Goal: Task Accomplishment & Management: Complete application form

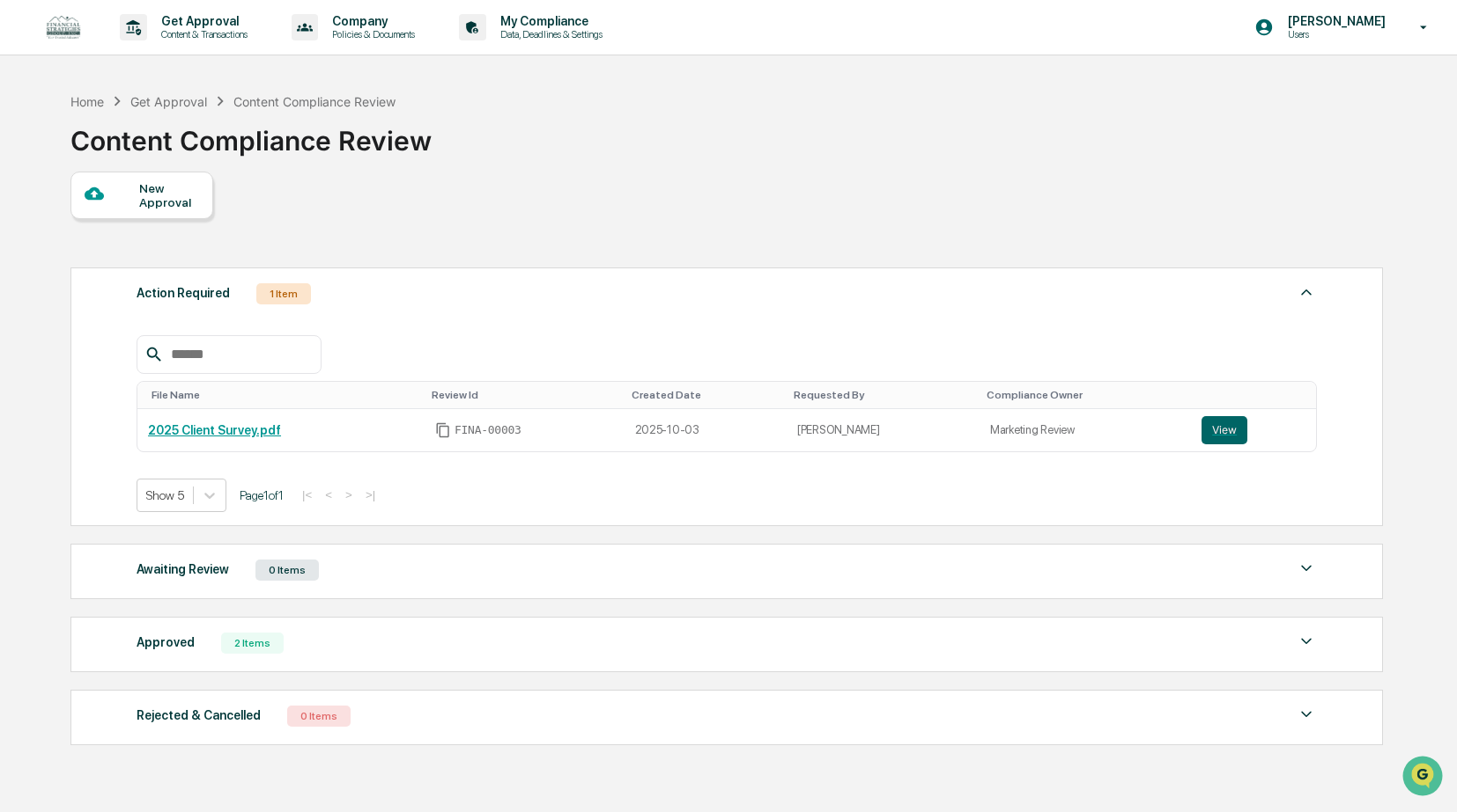
click at [182, 211] on div "New Approval" at bounding box center [142, 195] width 143 height 48
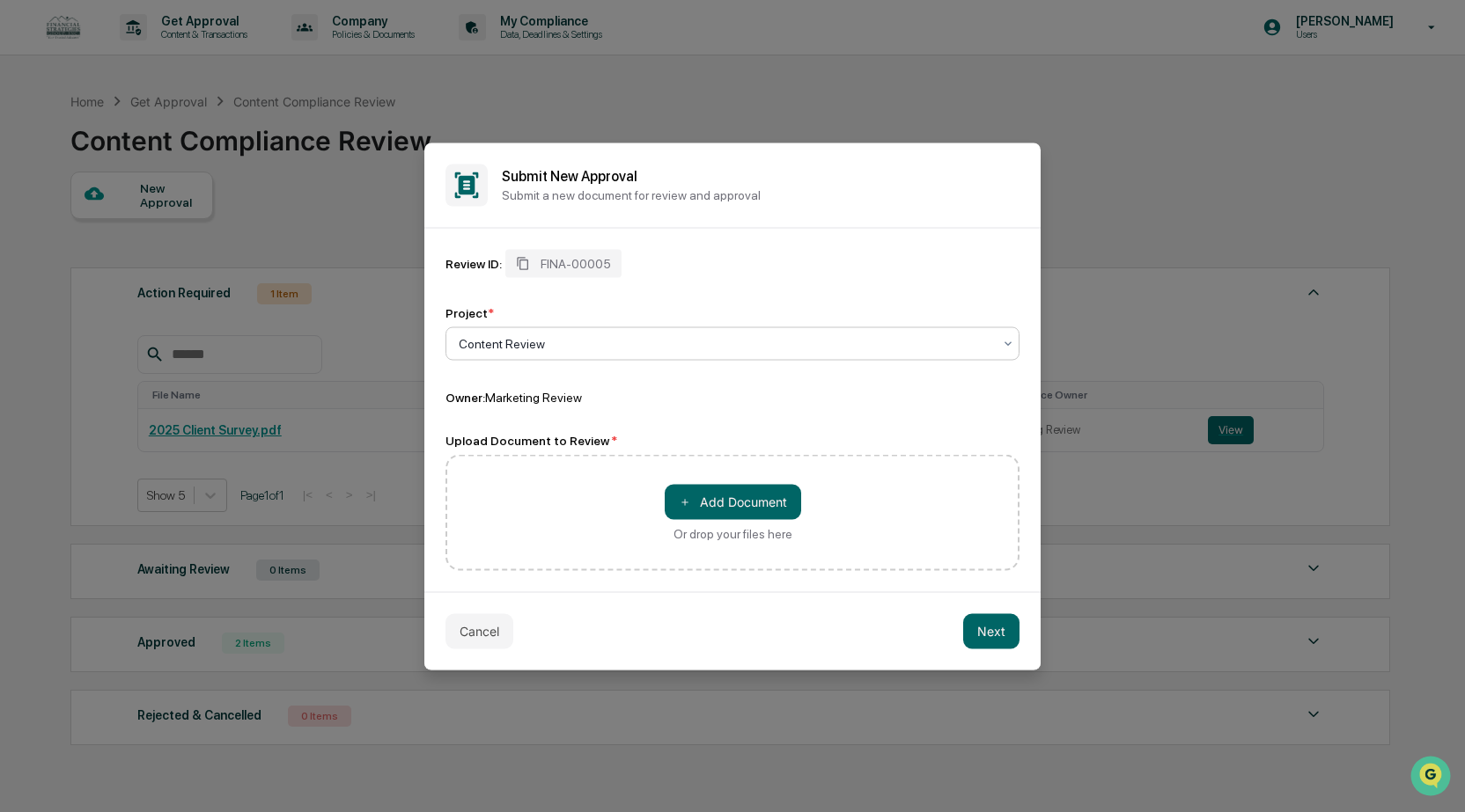
click at [579, 336] on div at bounding box center [725, 344] width 533 height 18
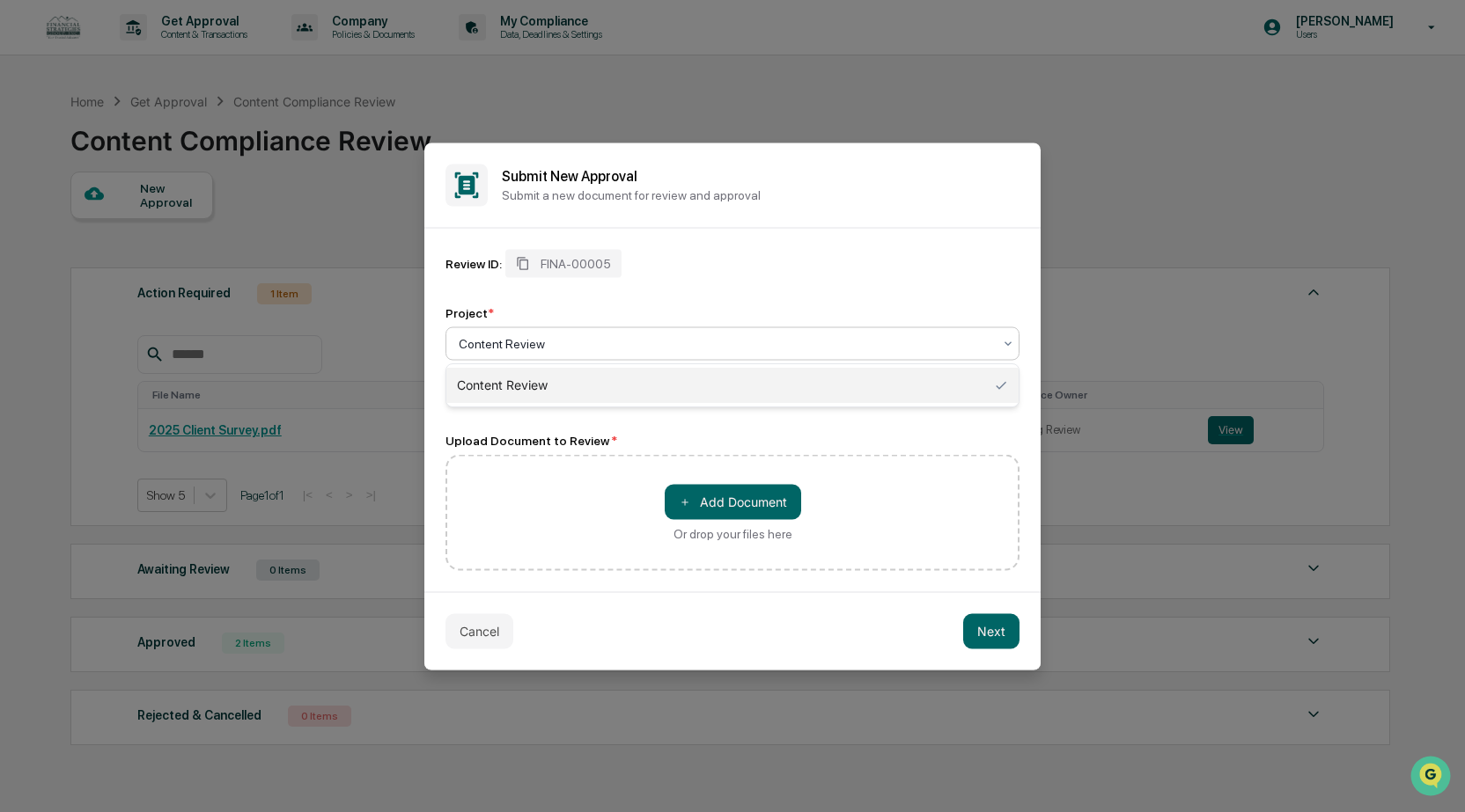
click at [695, 305] on div "Project *" at bounding box center [732, 312] width 574 height 14
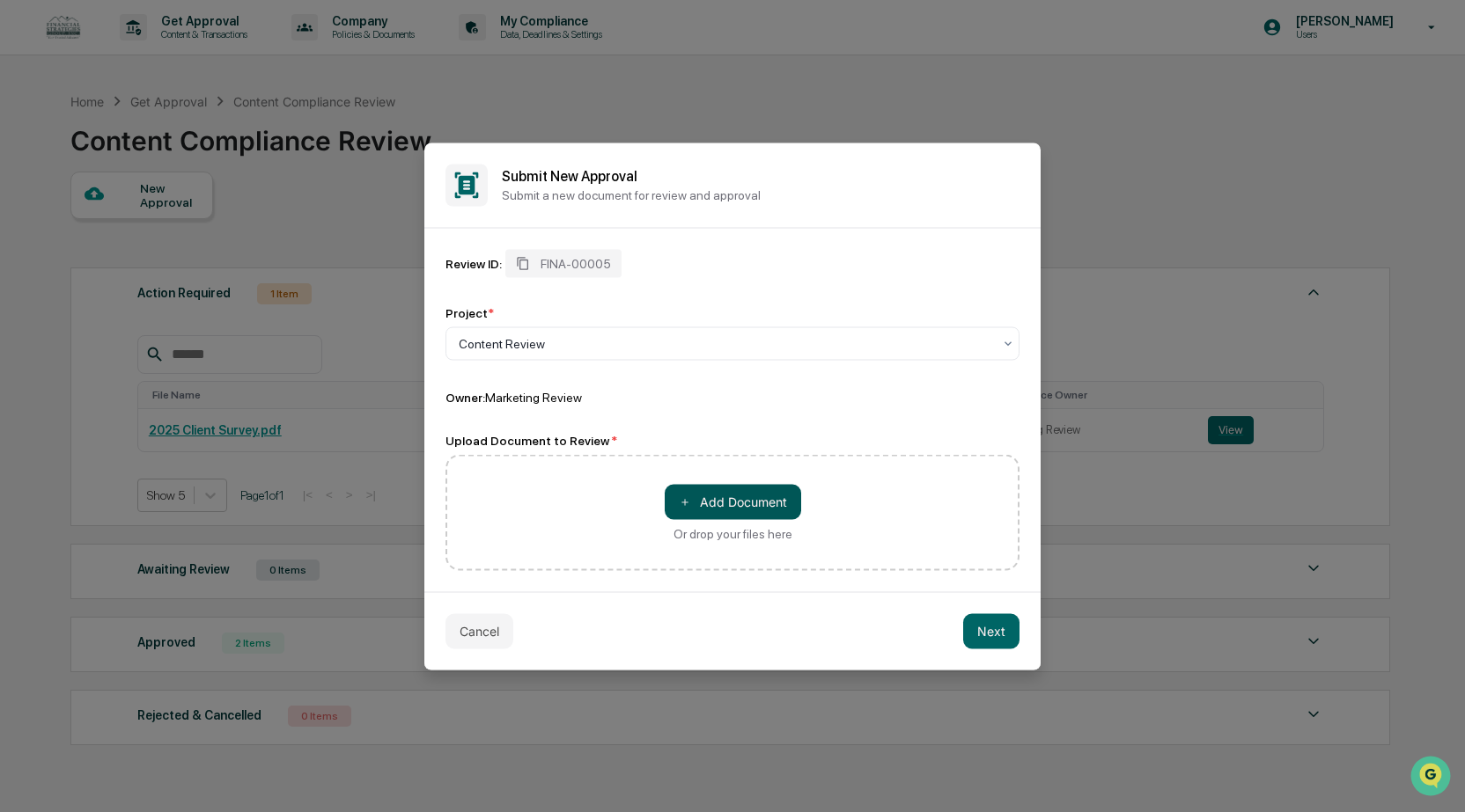
click at [722, 512] on button "＋ Add Document" at bounding box center [733, 502] width 137 height 35
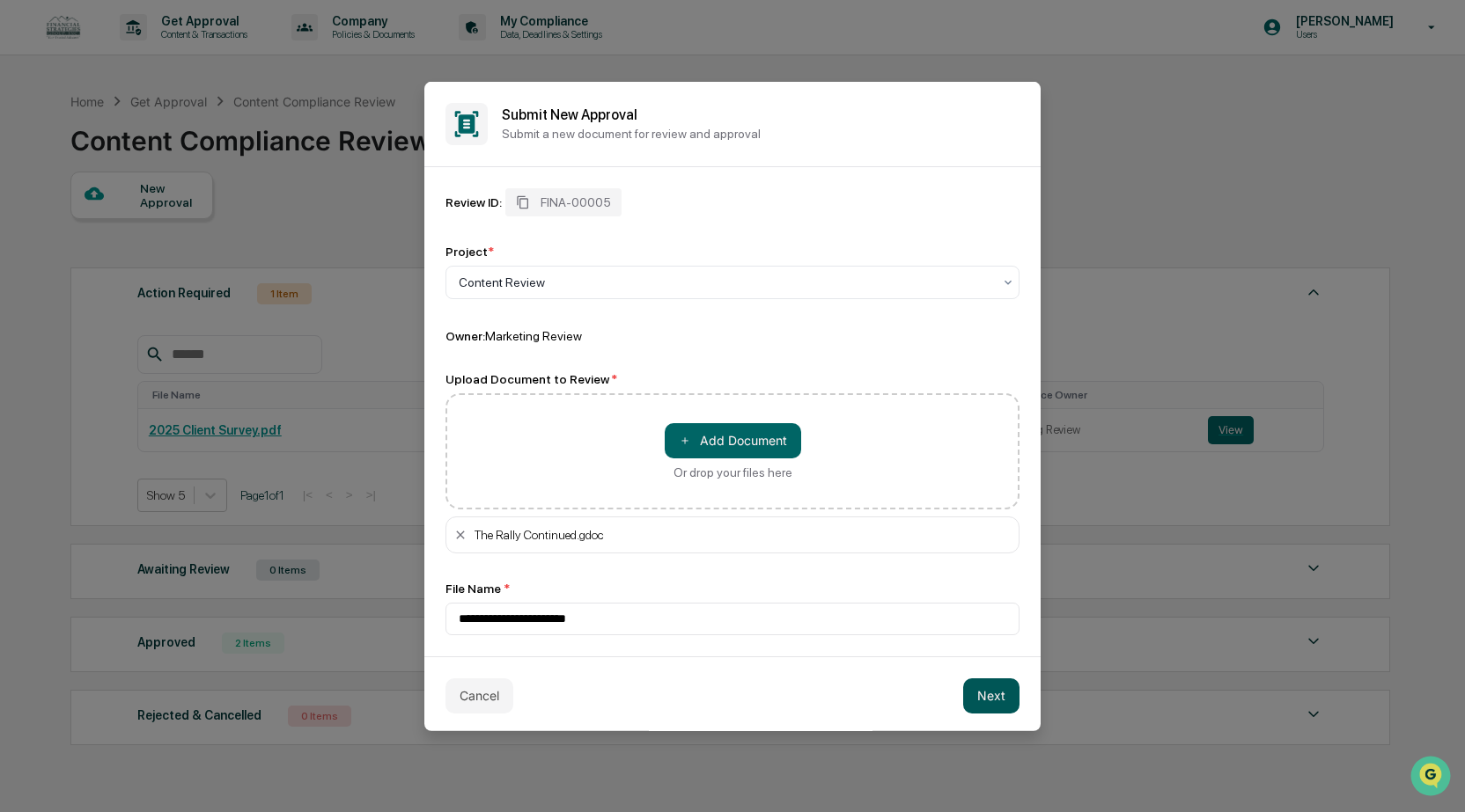
click at [982, 693] on button "Next" at bounding box center [992, 695] width 57 height 35
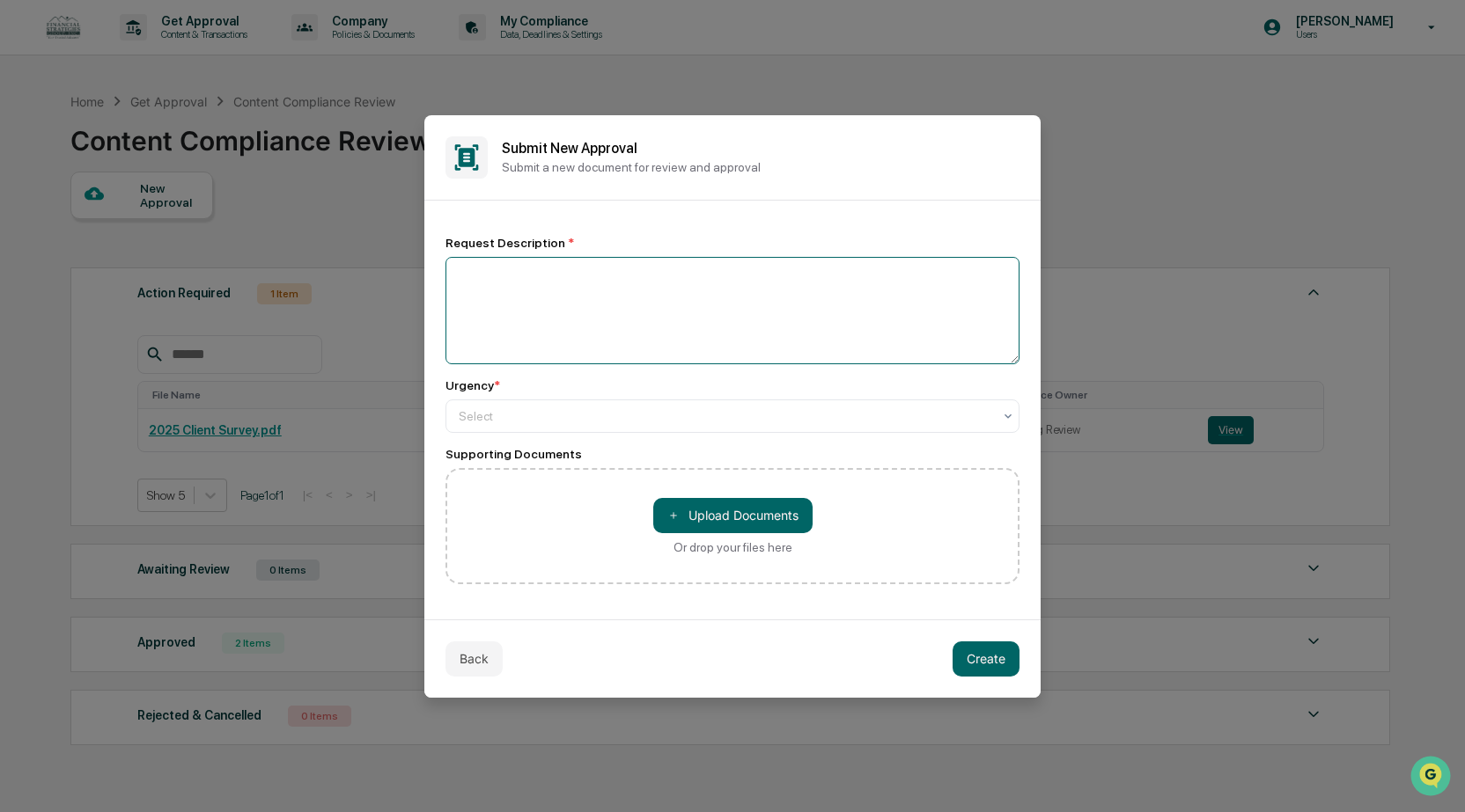
click at [560, 291] on textarea at bounding box center [732, 310] width 574 height 107
type textarea "**********"
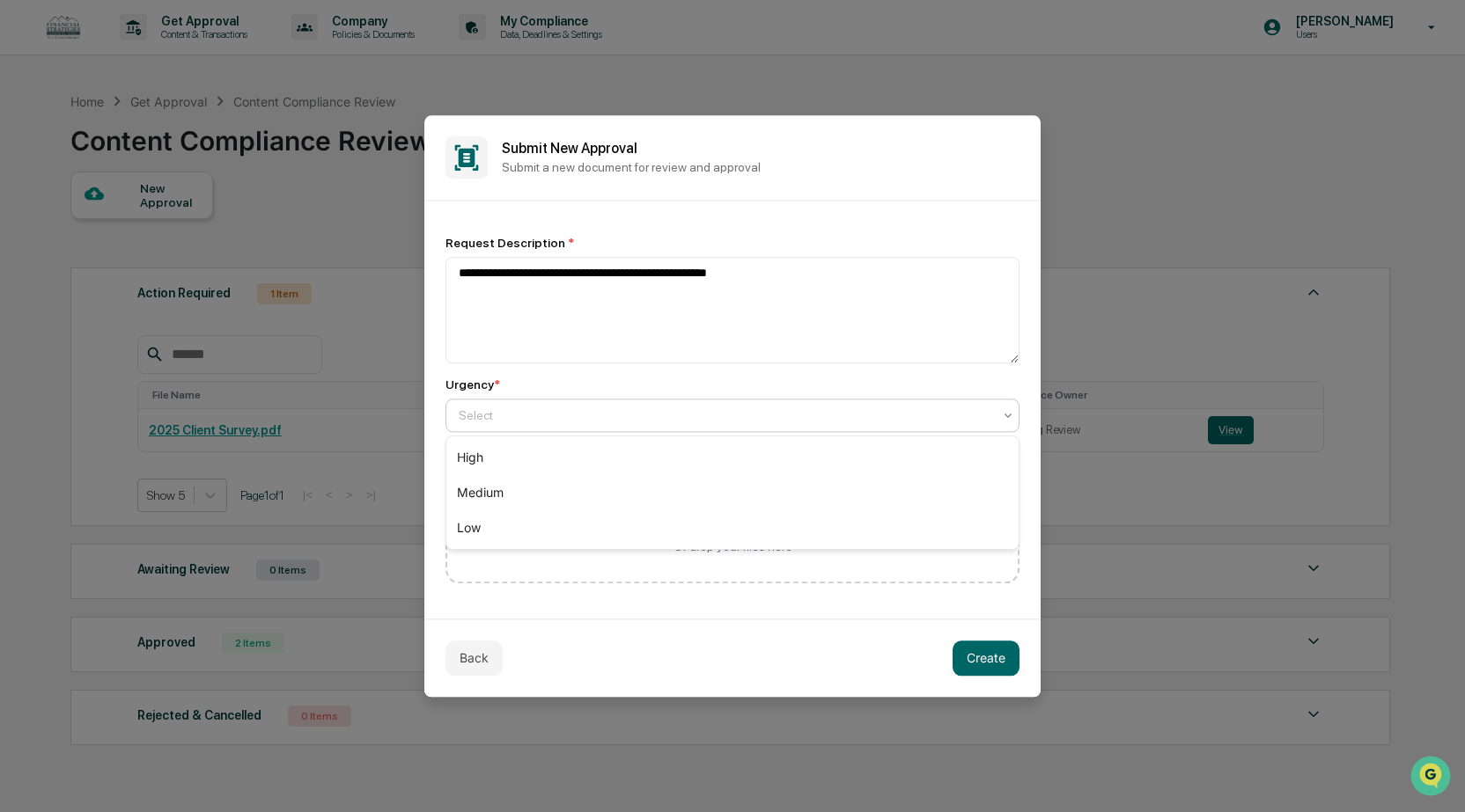
click at [541, 409] on div at bounding box center [725, 416] width 533 height 18
click at [528, 464] on div "High" at bounding box center [732, 458] width 572 height 35
click at [672, 510] on span "＋" at bounding box center [673, 514] width 13 height 17
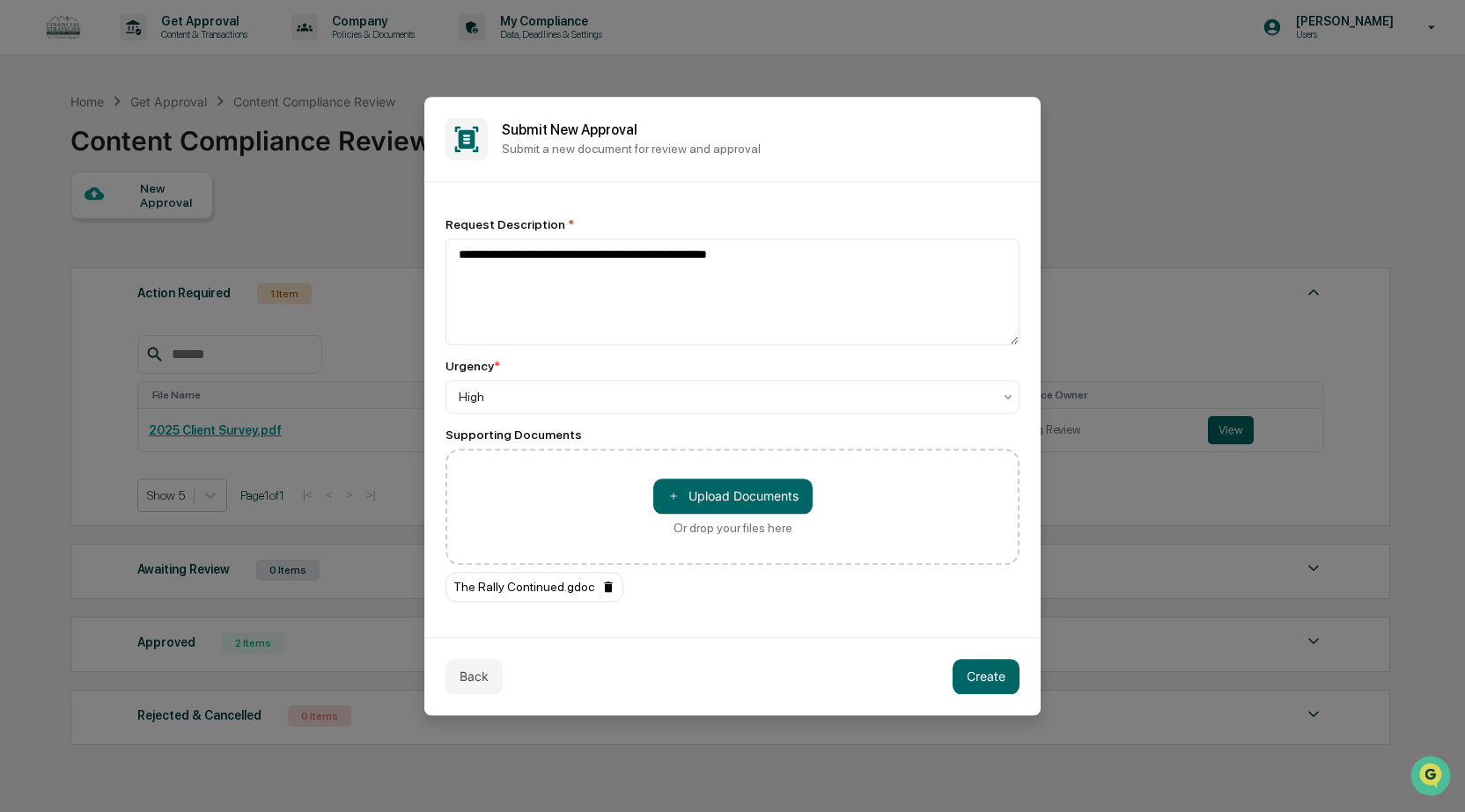
click at [604, 590] on icon at bounding box center [608, 587] width 8 height 11
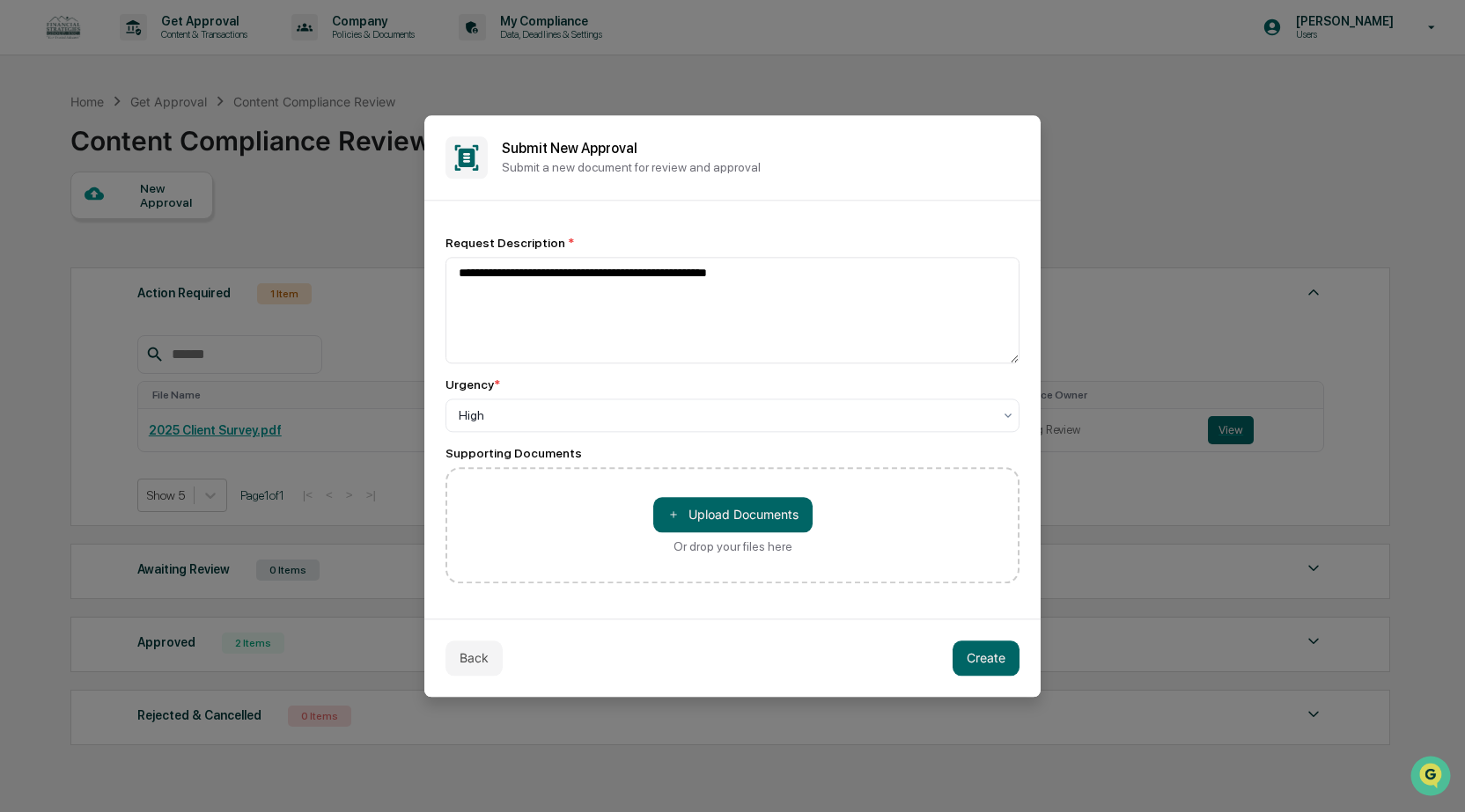
click at [730, 537] on div "＋ Upload Documents Or drop your files here" at bounding box center [732, 525] width 159 height 57
click at [0, 0] on input "＋ Upload Documents Or drop your files here" at bounding box center [0, 0] width 0 height 0
click at [737, 512] on button "＋ Upload Documents" at bounding box center [732, 514] width 159 height 35
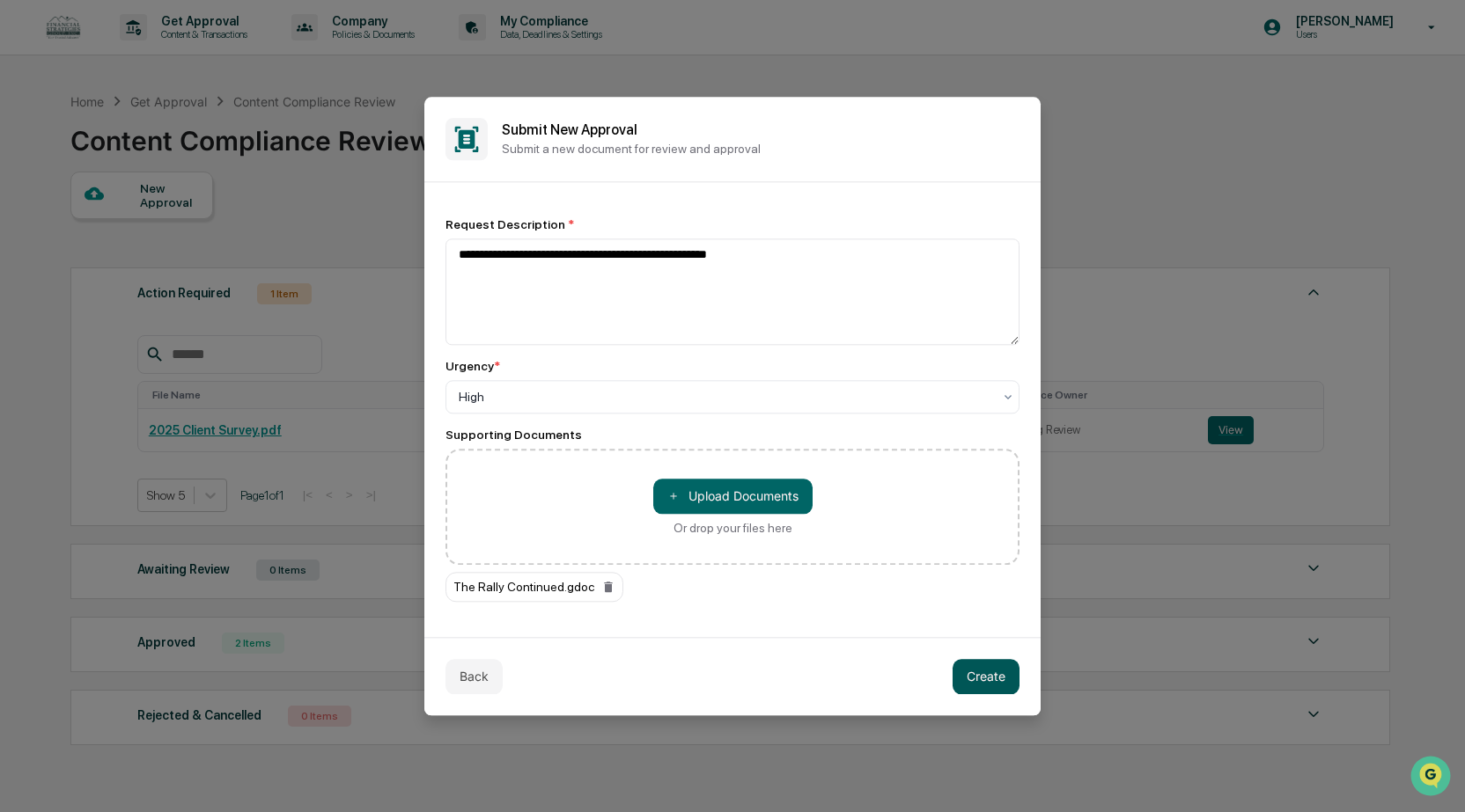
click at [986, 680] on button "Create" at bounding box center [986, 676] width 67 height 35
click at [981, 684] on button "Create" at bounding box center [986, 676] width 67 height 35
click at [1007, 676] on button "Create" at bounding box center [986, 676] width 67 height 35
click at [989, 676] on button "Create" at bounding box center [986, 676] width 67 height 35
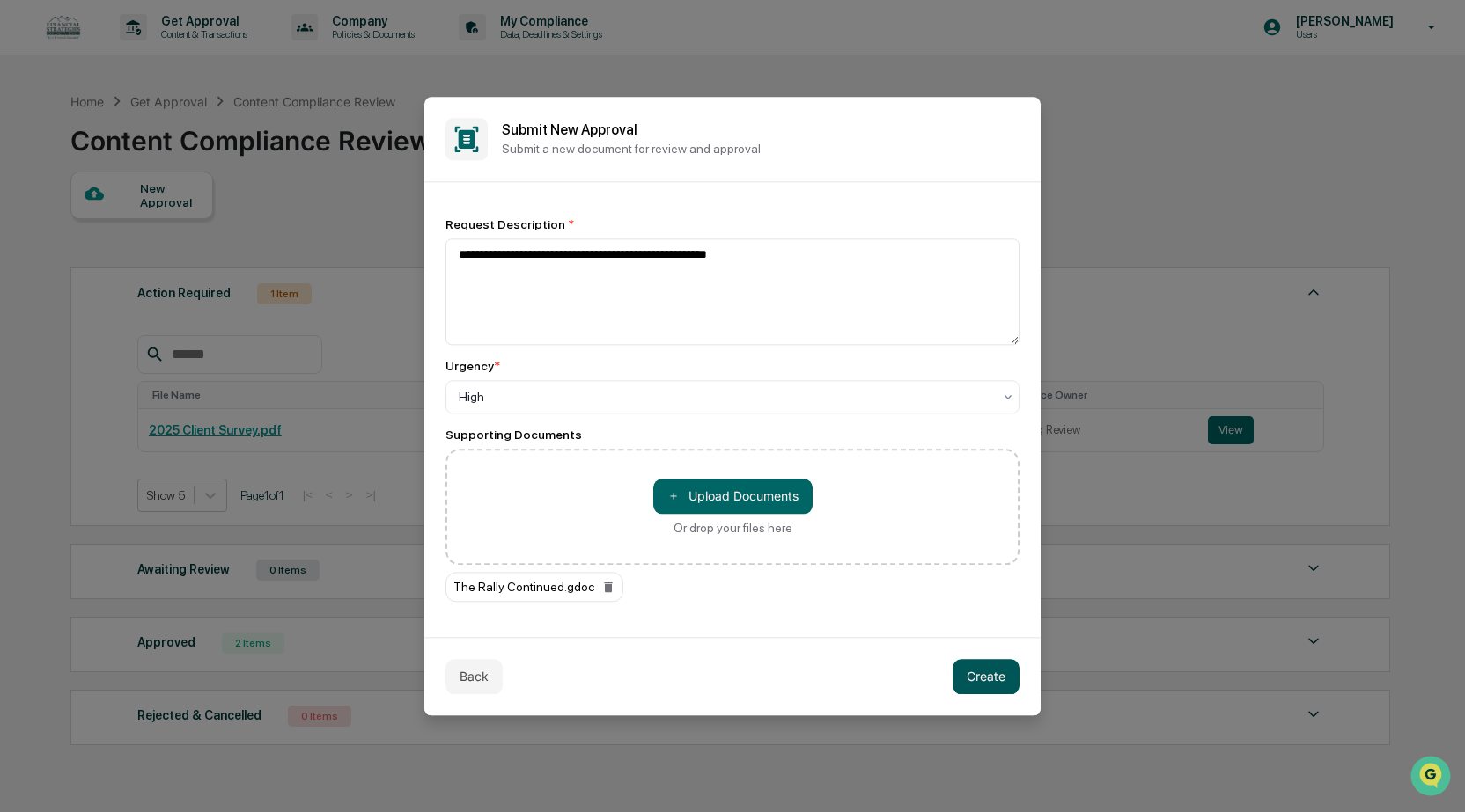
click at [987, 676] on button "Create" at bounding box center [986, 676] width 67 height 35
click at [987, 676] on button at bounding box center [997, 676] width 42 height 35
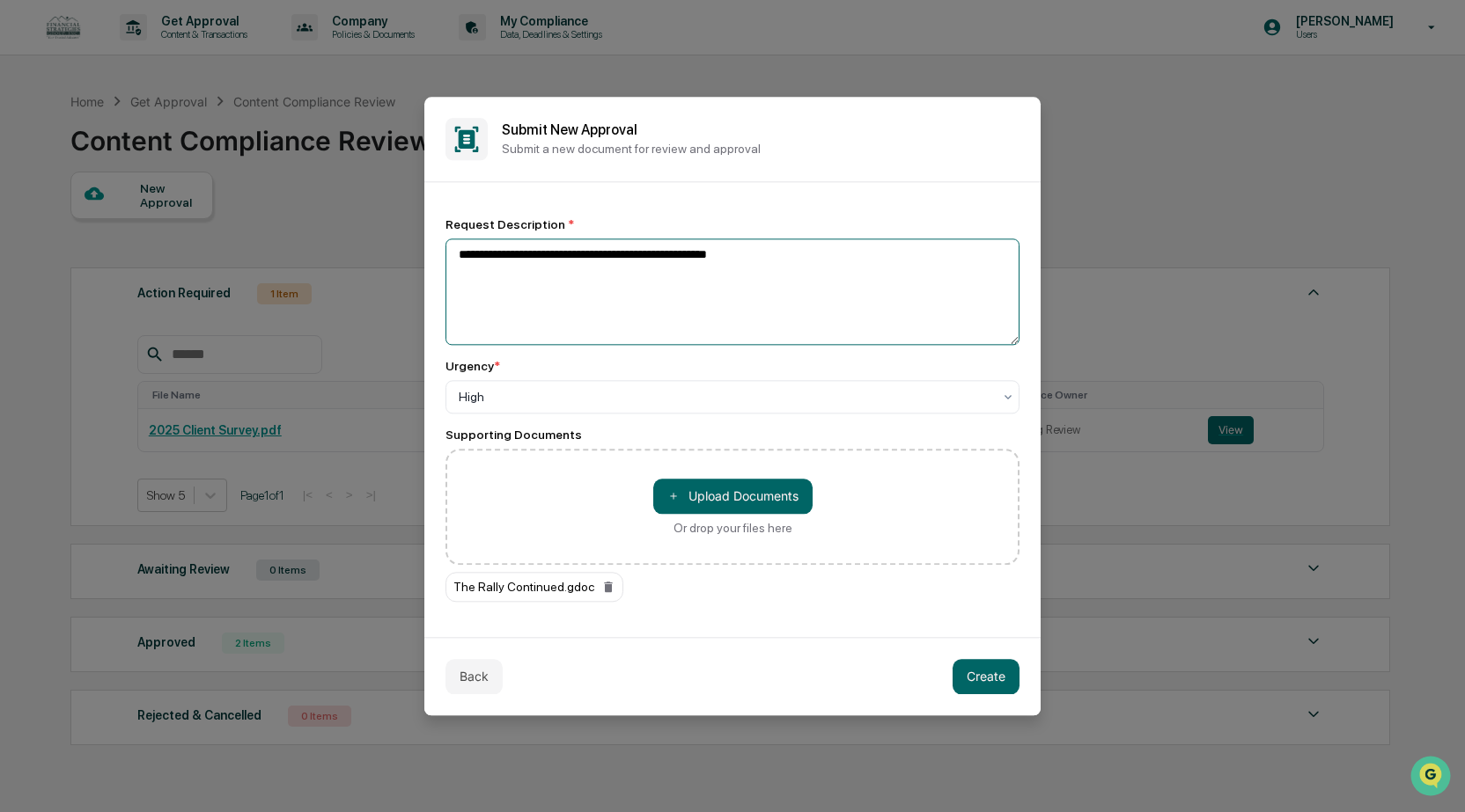
drag, startPoint x: 817, startPoint y: 328, endPoint x: 821, endPoint y: 338, distance: 10.8
click at [821, 338] on textarea "**********" at bounding box center [732, 291] width 574 height 106
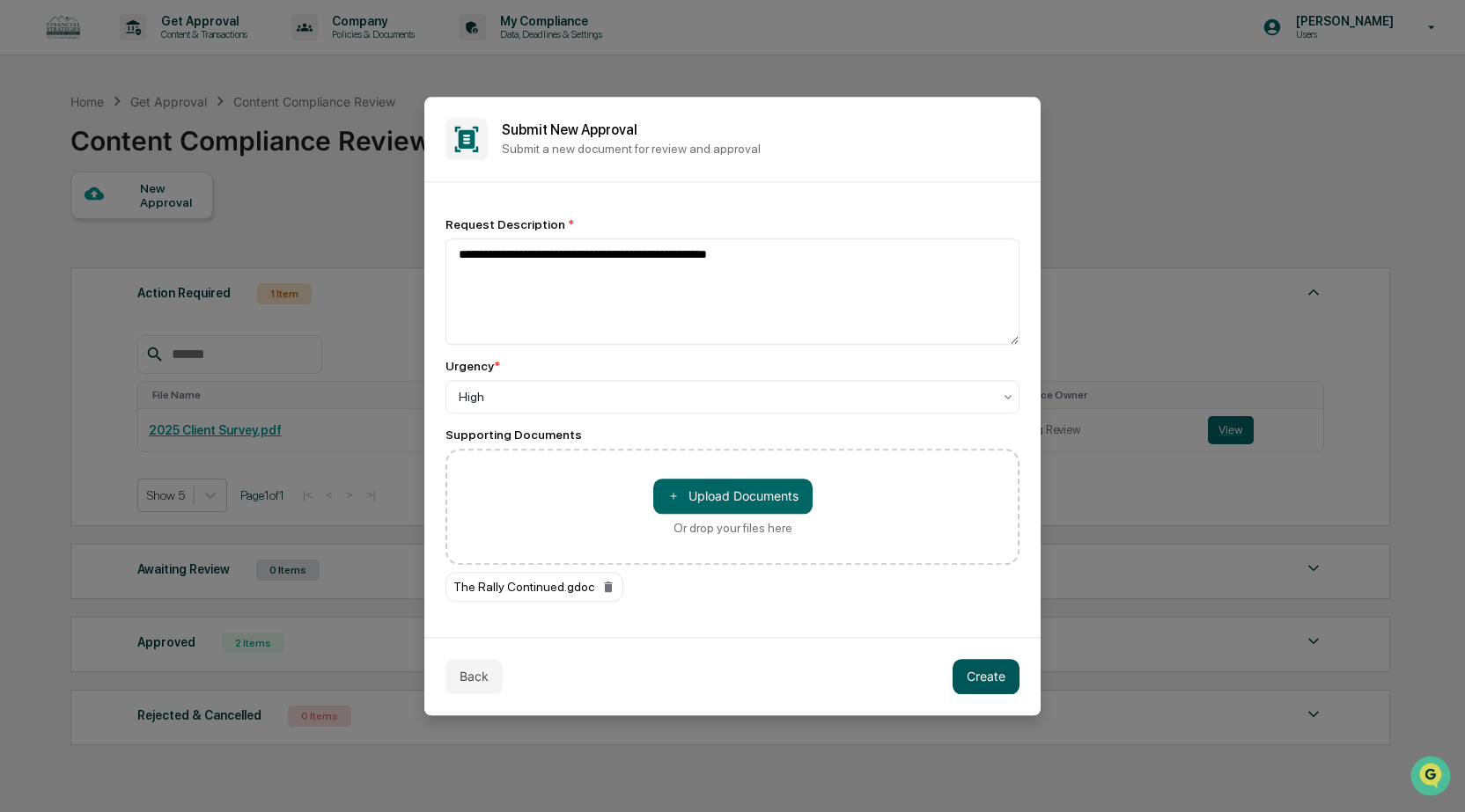
click at [983, 683] on button "Create" at bounding box center [986, 676] width 67 height 35
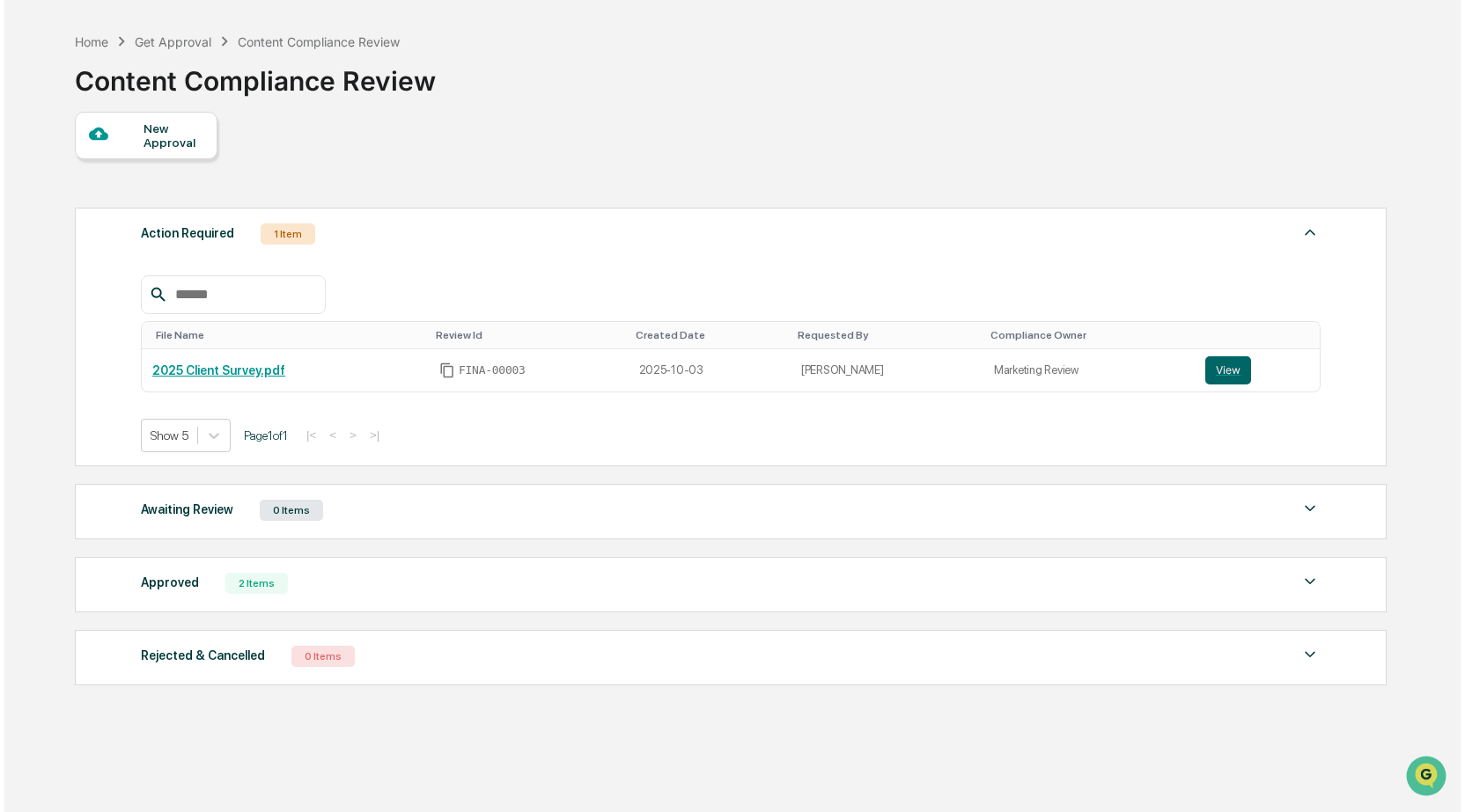
scroll to position [83, 0]
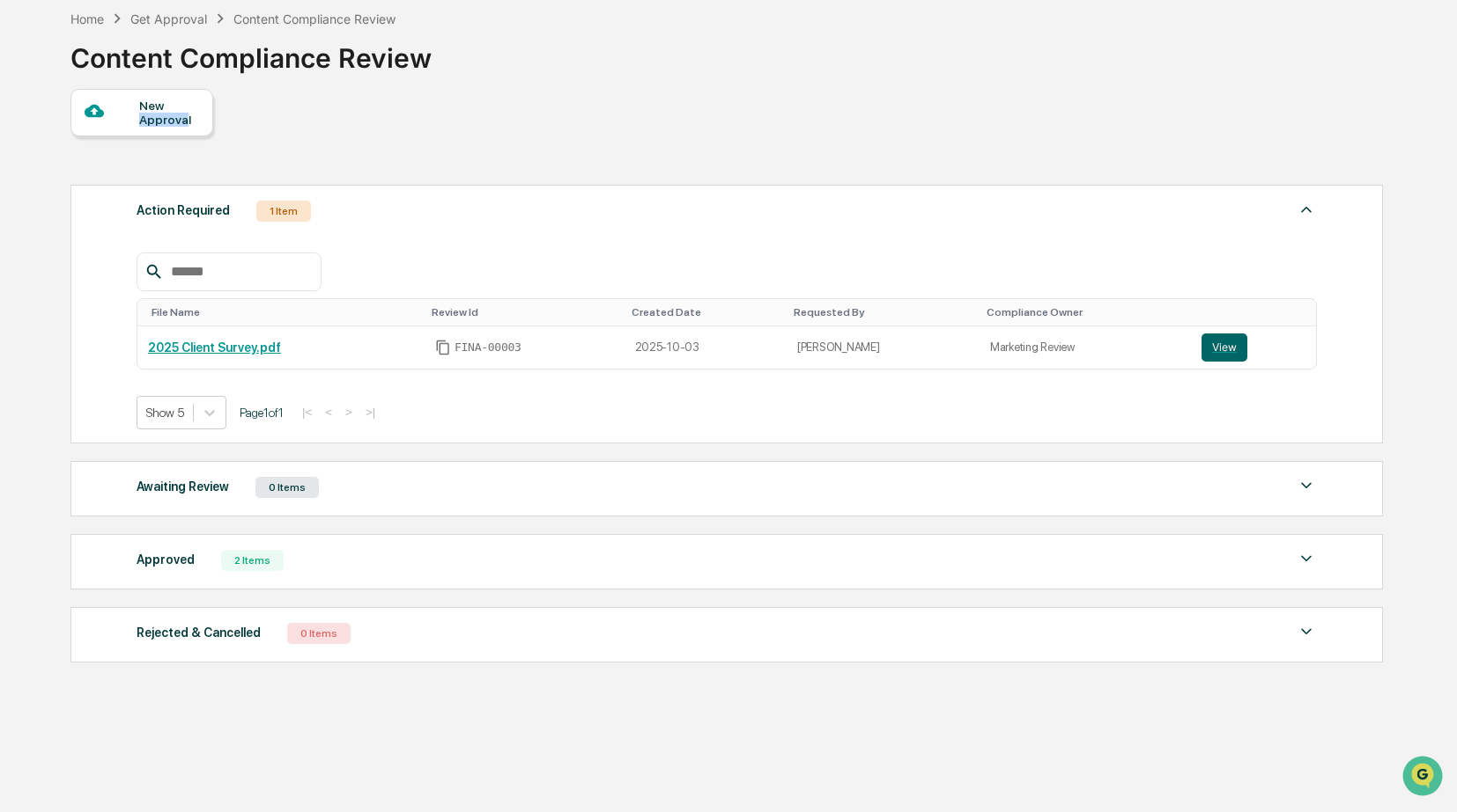
click at [184, 112] on div "New Approval" at bounding box center [168, 112] width 59 height 28
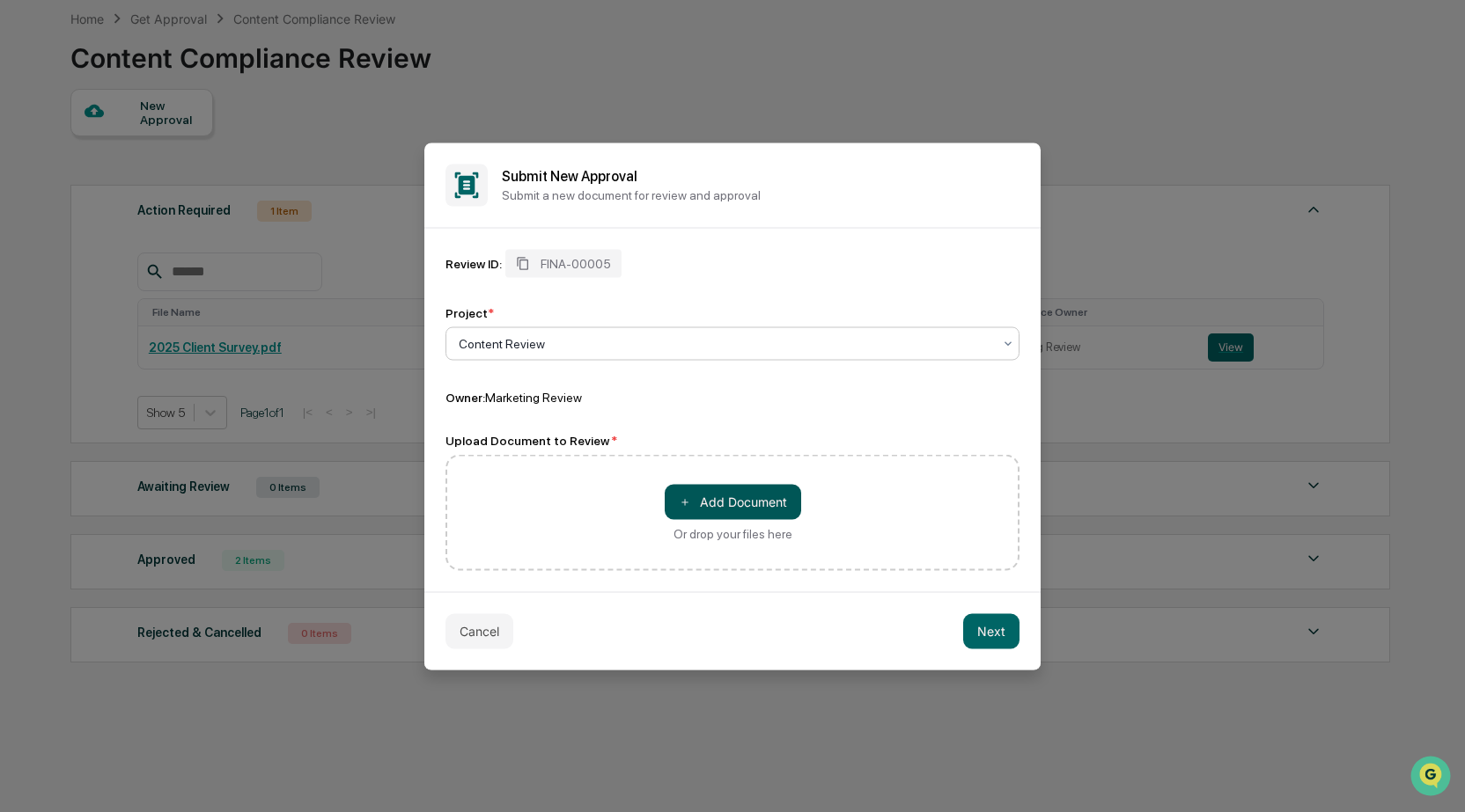
click at [722, 501] on button "＋ Add Document" at bounding box center [733, 502] width 137 height 35
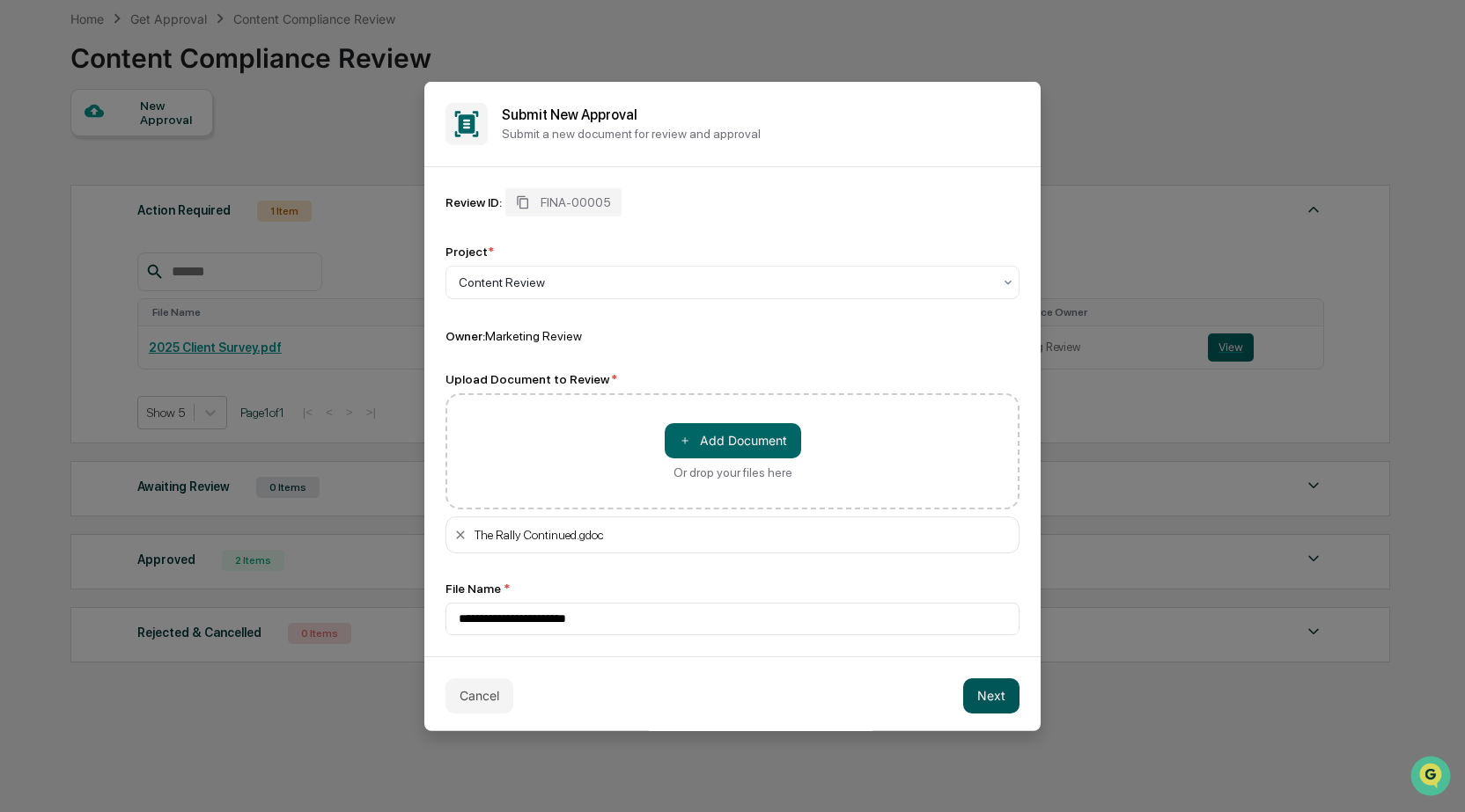
click at [993, 692] on button "Next" at bounding box center [992, 695] width 57 height 35
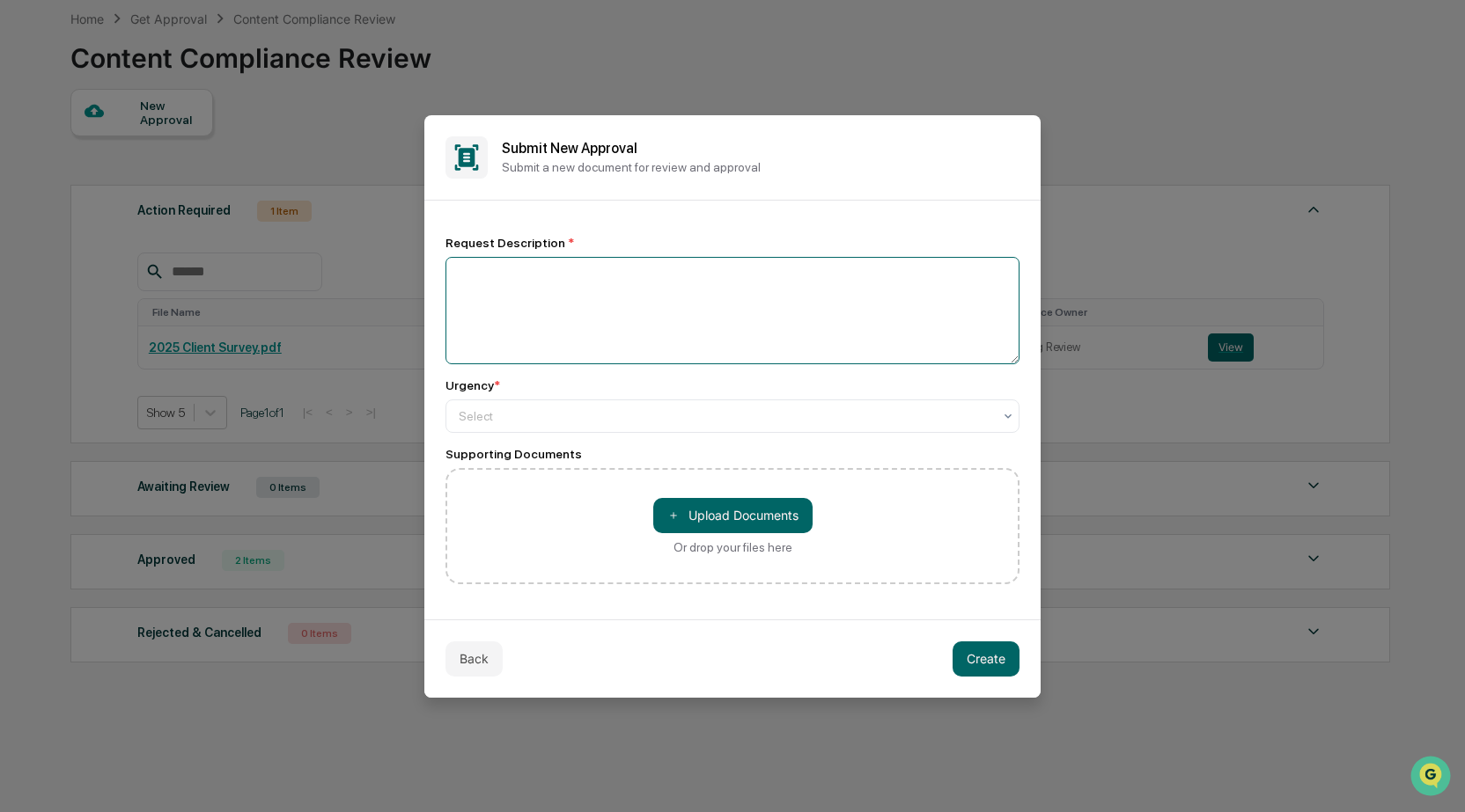
click at [512, 339] on textarea at bounding box center [732, 310] width 574 height 107
click at [536, 273] on textarea "**********" at bounding box center [732, 309] width 574 height 106
click at [762, 264] on textarea "**********" at bounding box center [732, 309] width 574 height 106
type textarea "**********"
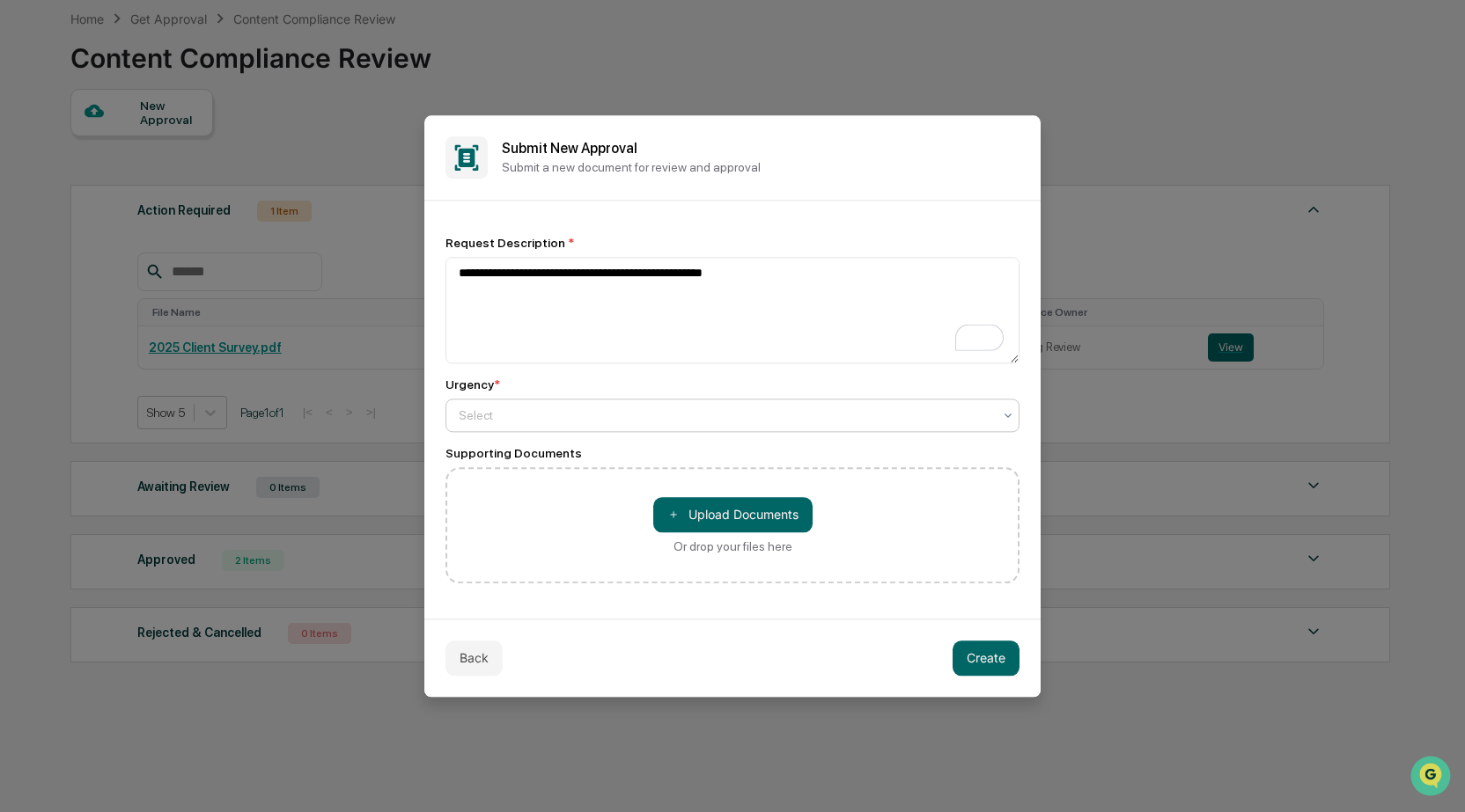
click at [526, 412] on div at bounding box center [725, 416] width 533 height 18
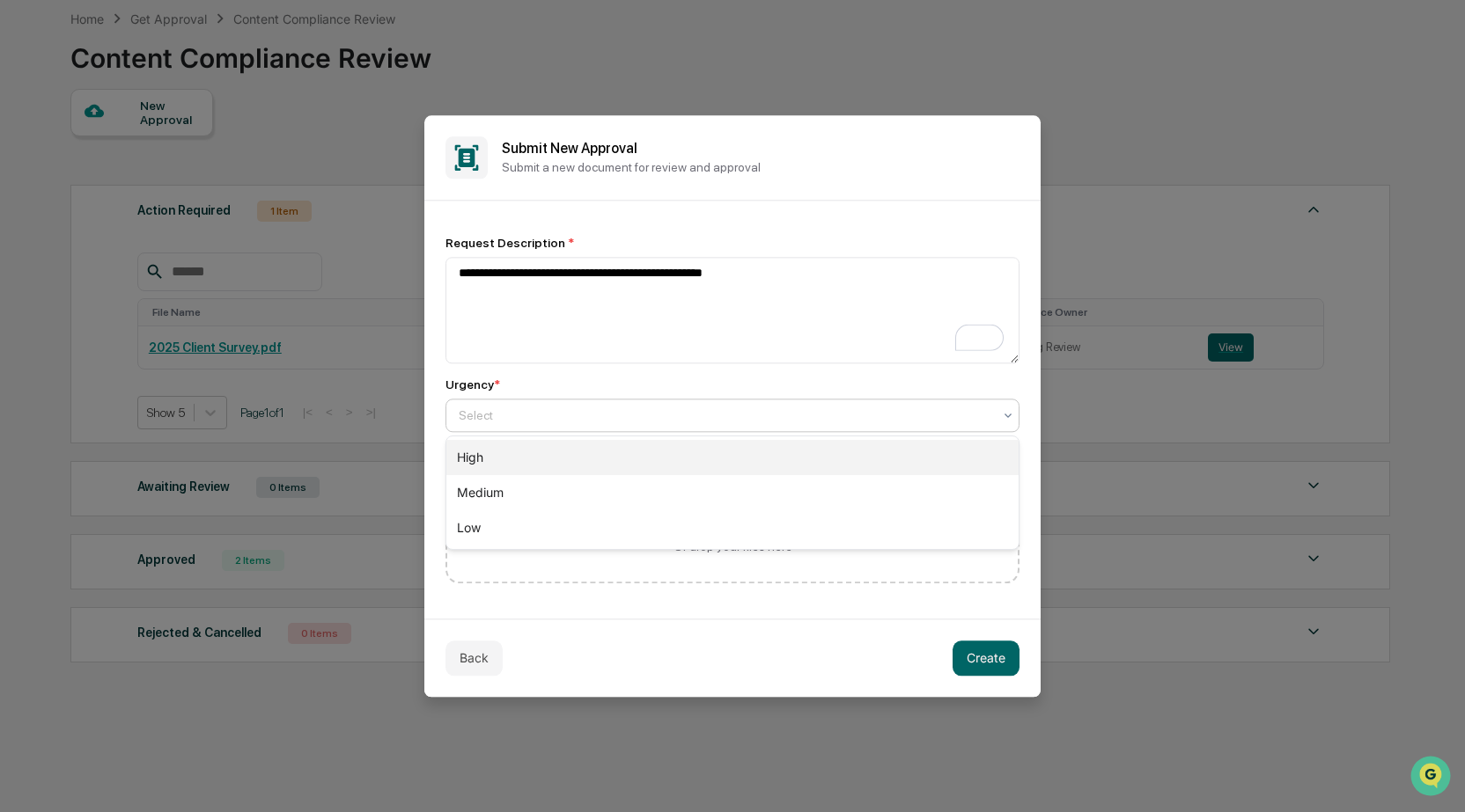
click at [500, 462] on div "High" at bounding box center [732, 458] width 572 height 35
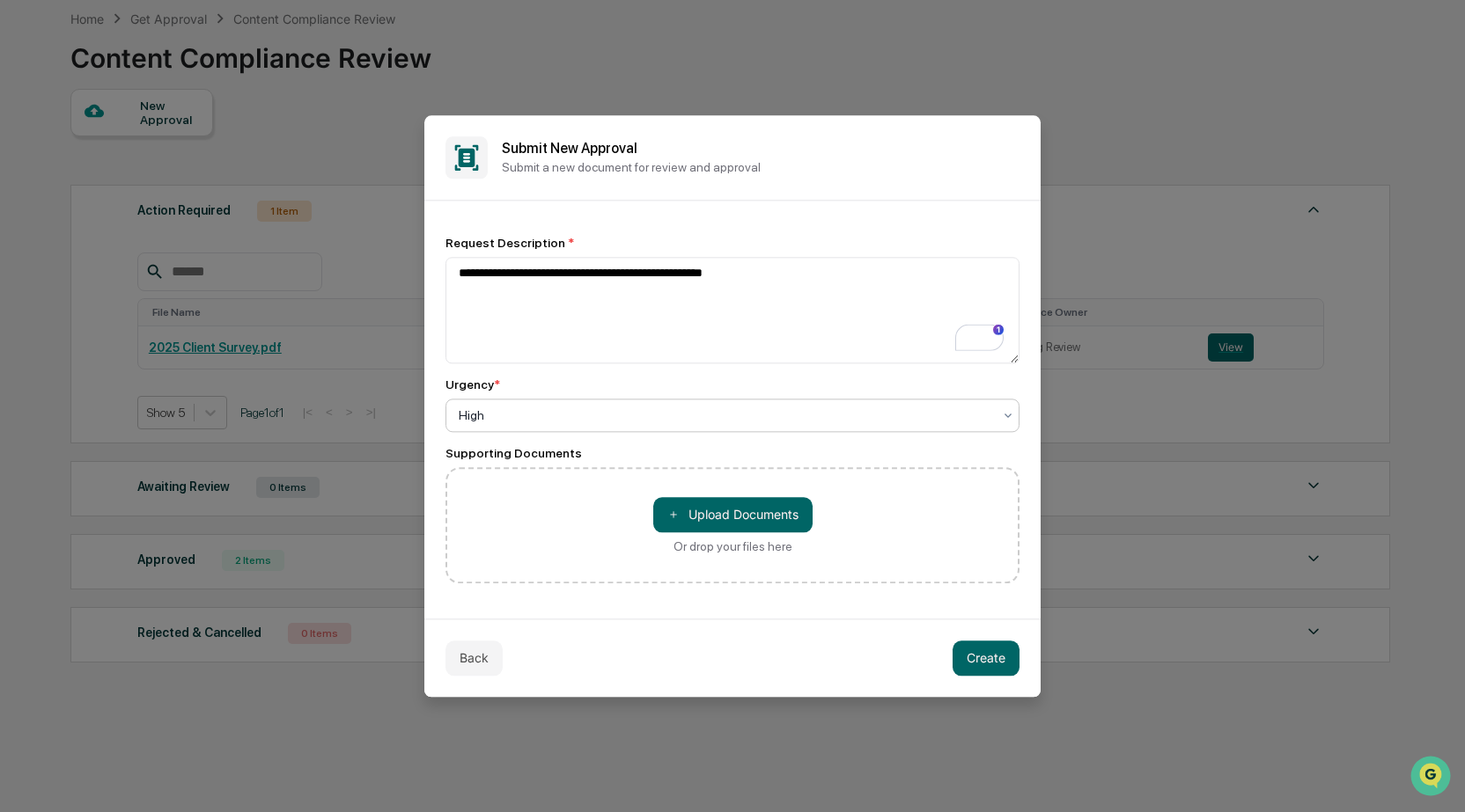
click at [704, 535] on div "＋ Upload Documents Or drop your files here" at bounding box center [732, 525] width 159 height 57
click at [703, 521] on button "＋ Upload Documents" at bounding box center [732, 514] width 159 height 35
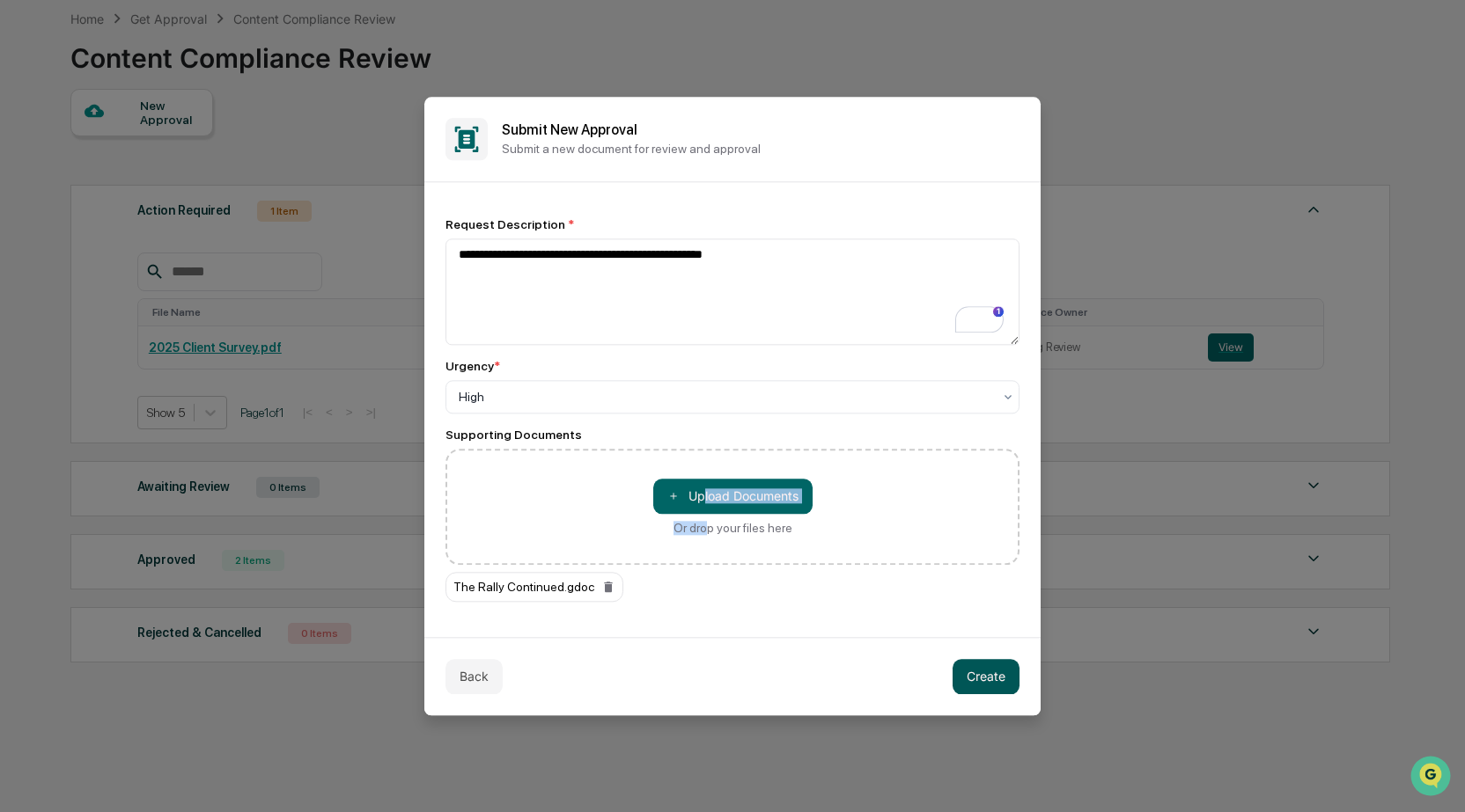
click at [975, 679] on button "Create" at bounding box center [986, 676] width 67 height 35
click at [972, 674] on button "Create" at bounding box center [986, 676] width 67 height 35
click at [988, 678] on button "Create" at bounding box center [986, 676] width 67 height 35
click at [988, 679] on button "Create" at bounding box center [986, 676] width 67 height 35
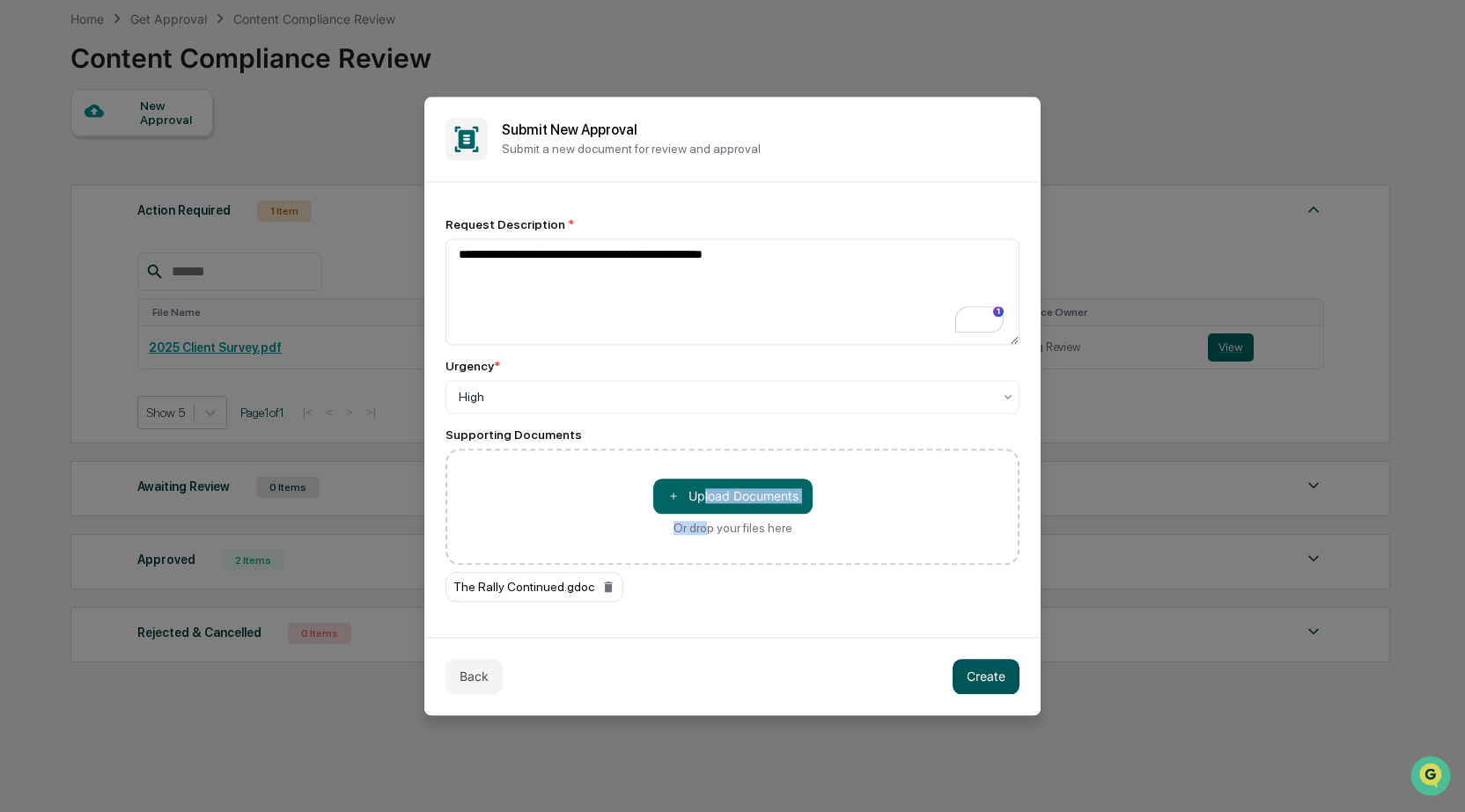
click at [988, 679] on button "Create" at bounding box center [986, 676] width 67 height 35
click at [988, 679] on button at bounding box center [997, 676] width 42 height 35
click at [988, 679] on button "Create" at bounding box center [986, 676] width 67 height 35
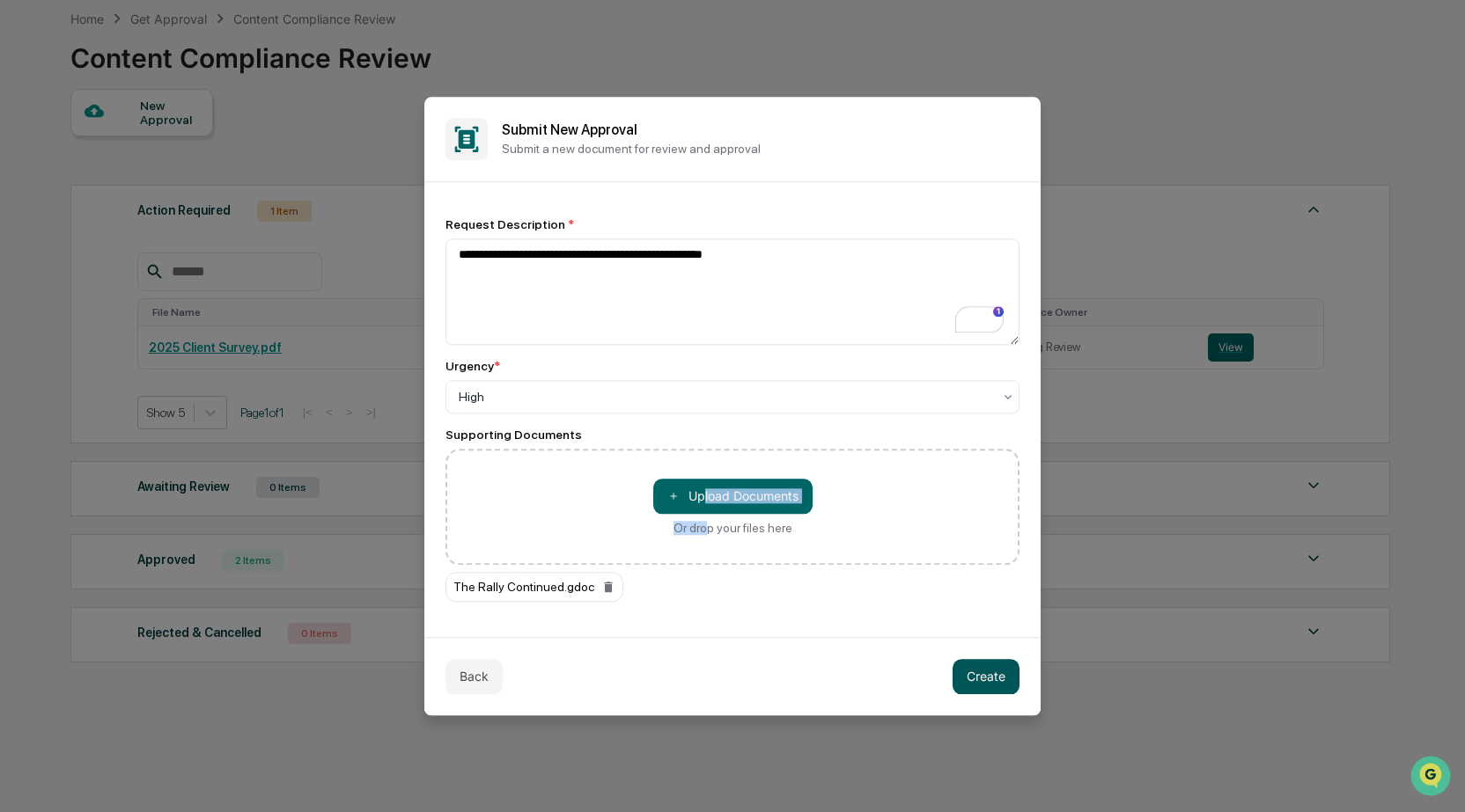
click at [988, 679] on button "Create" at bounding box center [986, 676] width 67 height 35
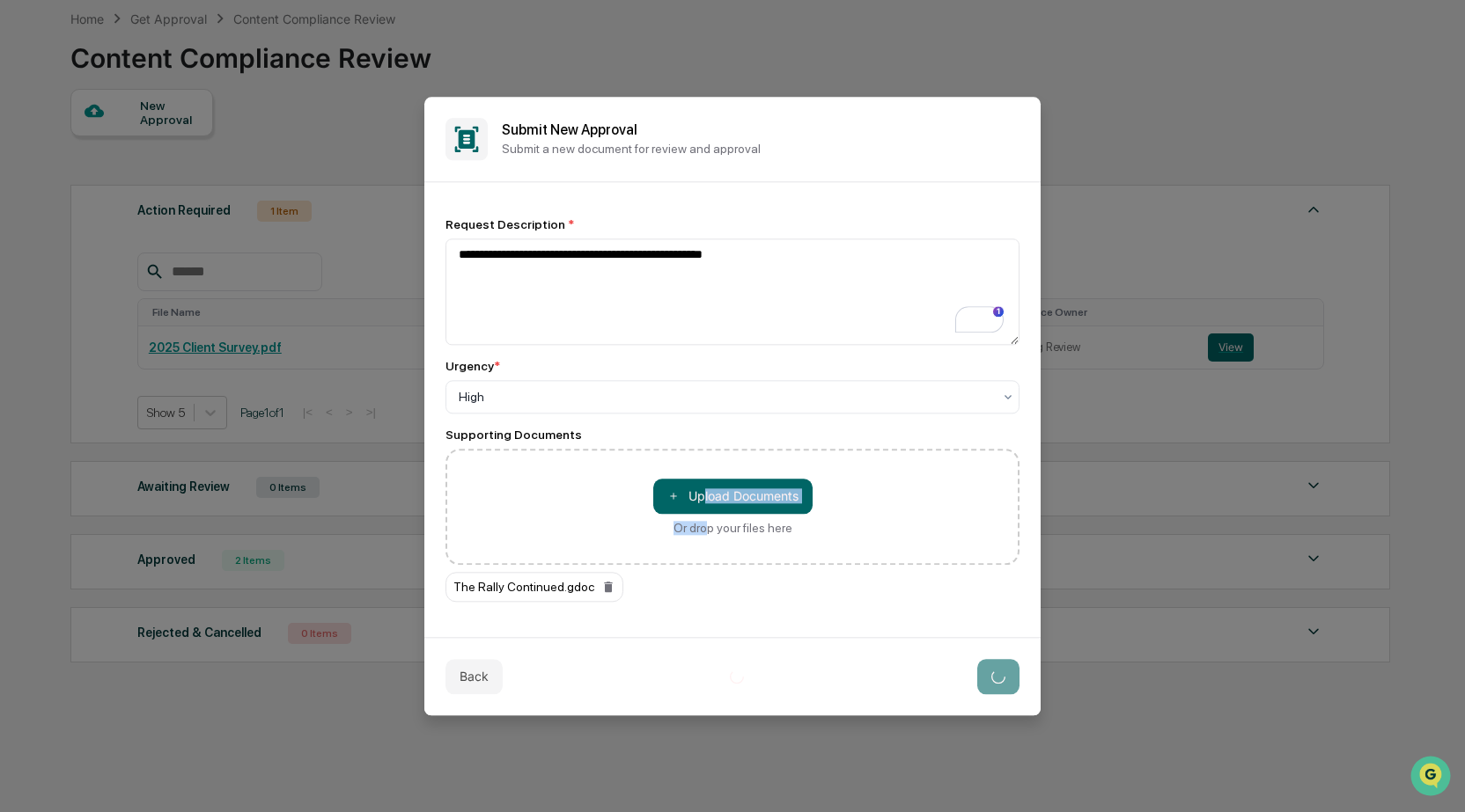
click at [988, 679] on button at bounding box center [997, 676] width 42 height 35
click at [988, 679] on button "Create" at bounding box center [986, 676] width 67 height 35
click at [655, 595] on div "The Rally Continued.gdoc" at bounding box center [732, 587] width 574 height 30
click at [601, 597] on button at bounding box center [608, 587] width 14 height 28
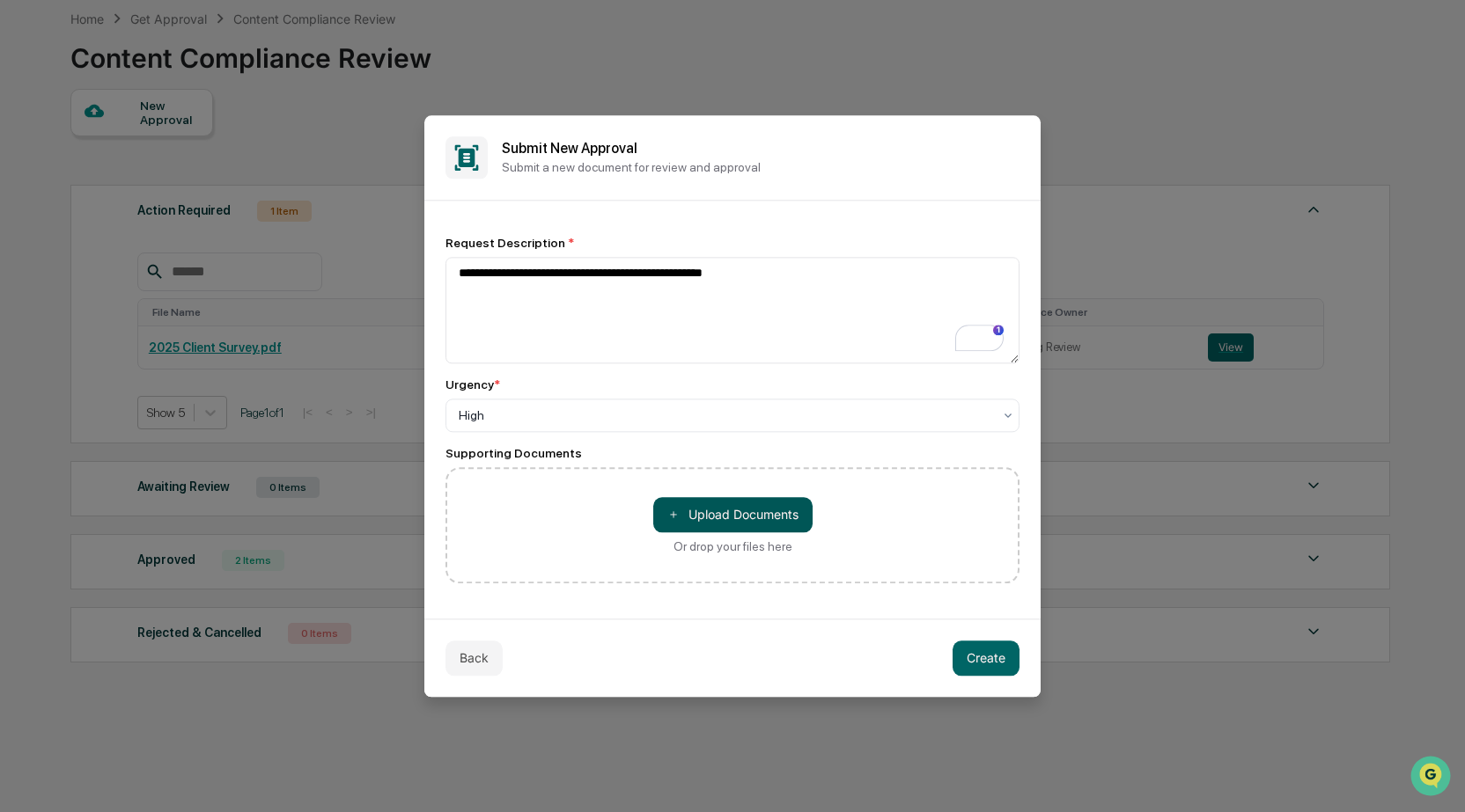
click at [727, 512] on button "＋ Upload Documents" at bounding box center [732, 514] width 159 height 35
click at [754, 518] on button "＋ Upload Documents" at bounding box center [732, 514] width 159 height 35
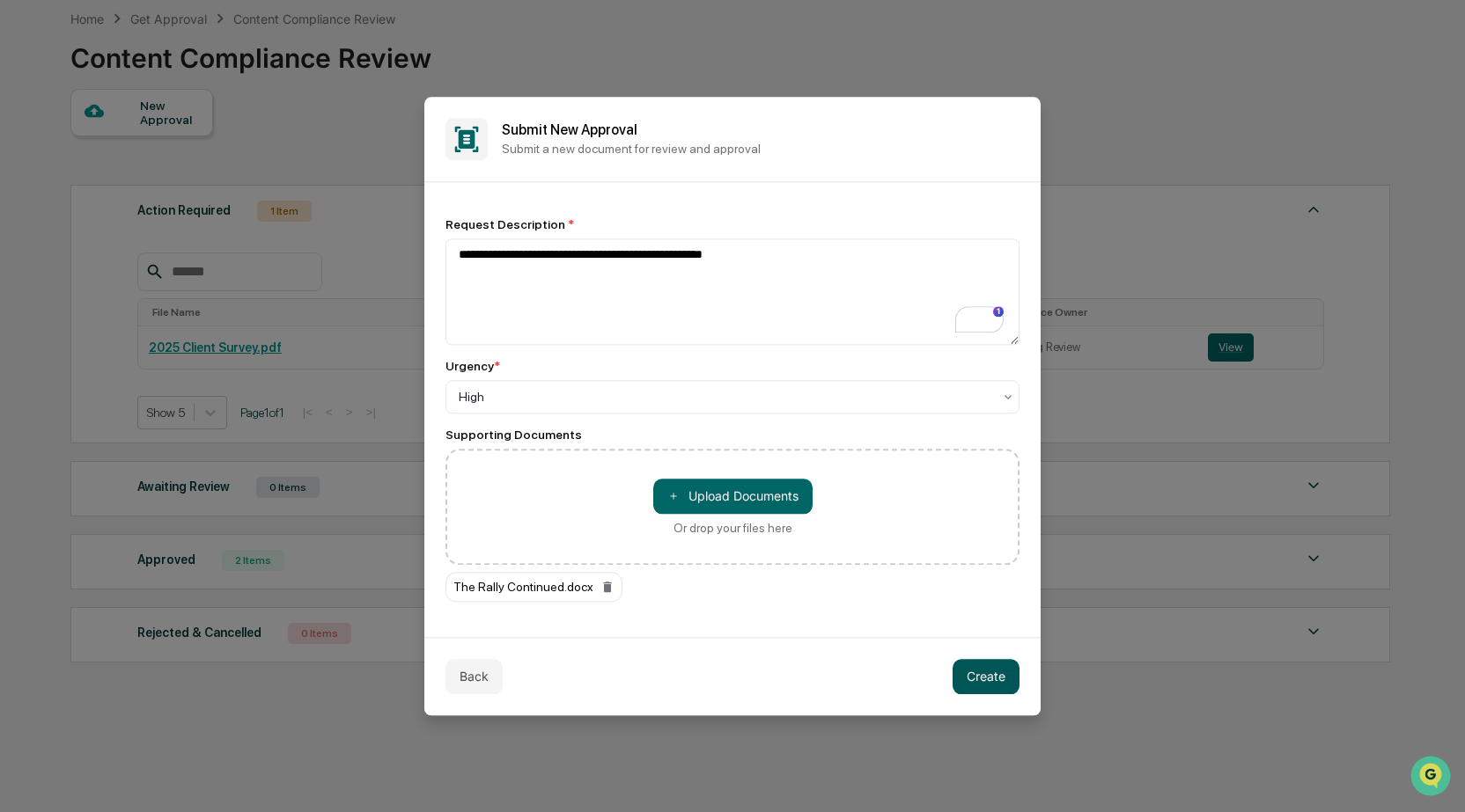
click at [998, 673] on button "Create" at bounding box center [986, 676] width 67 height 35
click at [995, 673] on button "Create" at bounding box center [986, 676] width 67 height 35
click at [994, 673] on button "Create" at bounding box center [986, 676] width 67 height 35
click at [993, 672] on button "Create" at bounding box center [986, 676] width 67 height 35
click at [993, 671] on button "Create" at bounding box center [986, 676] width 67 height 35
